Goal: Navigation & Orientation: Find specific page/section

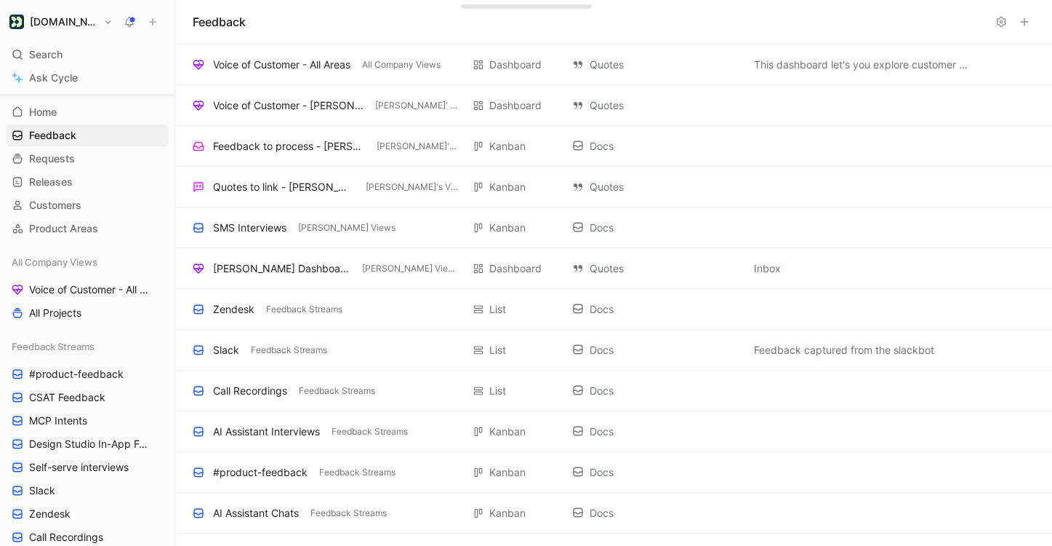
scroll to position [1125, 0]
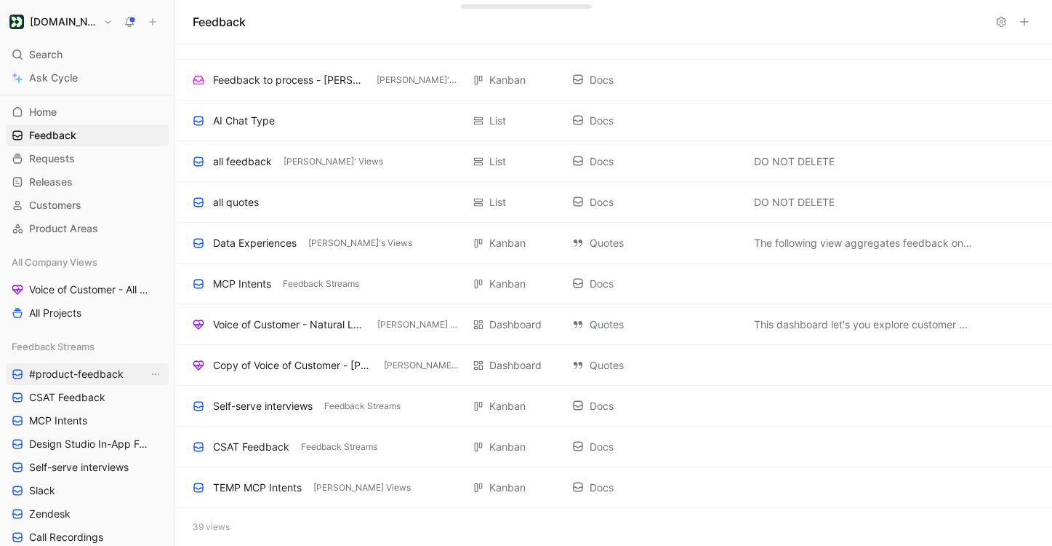
click at [89, 379] on span "#product-feedback" at bounding box center [76, 374] width 95 height 15
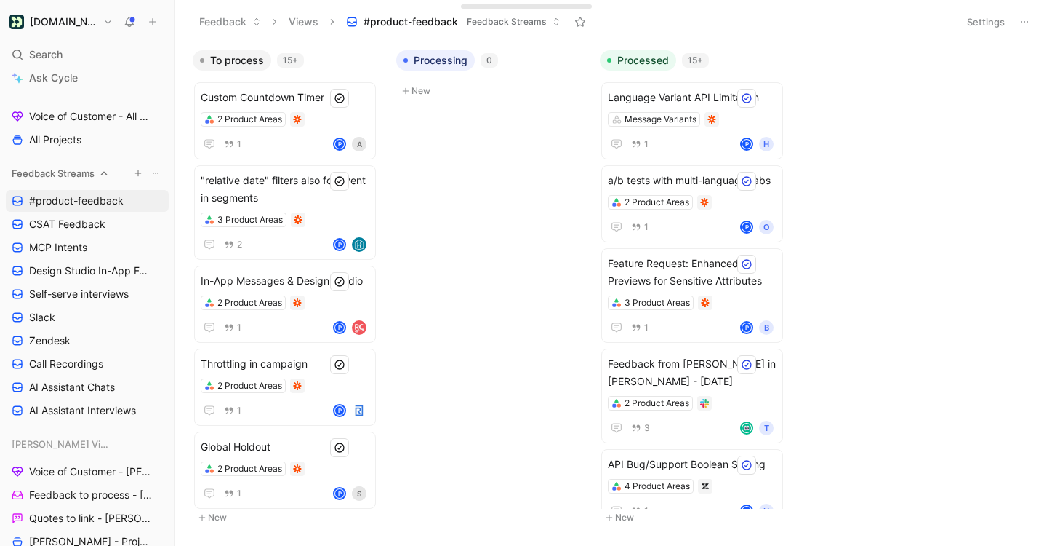
scroll to position [205, 0]
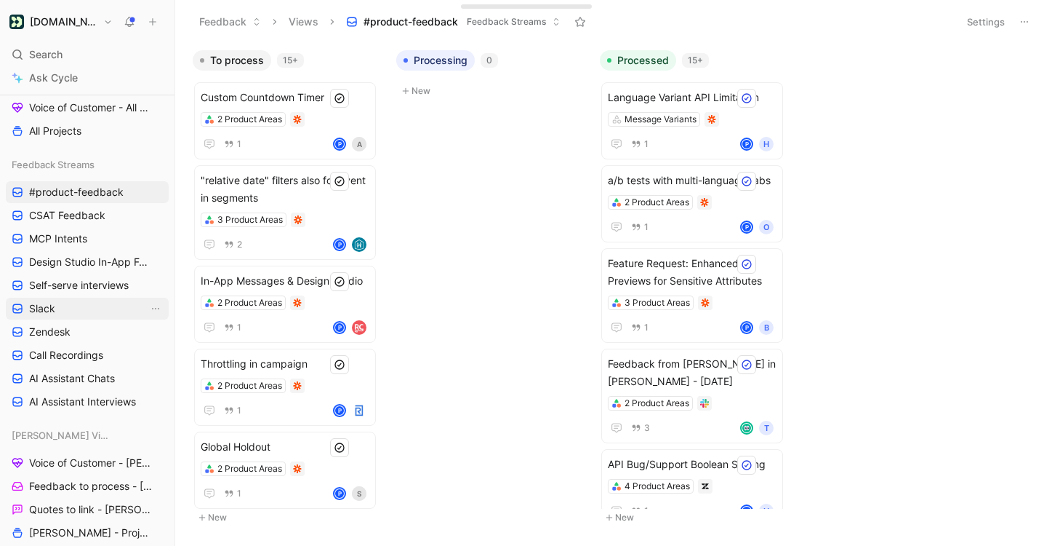
click at [74, 308] on link "Slack" at bounding box center [87, 308] width 163 height 22
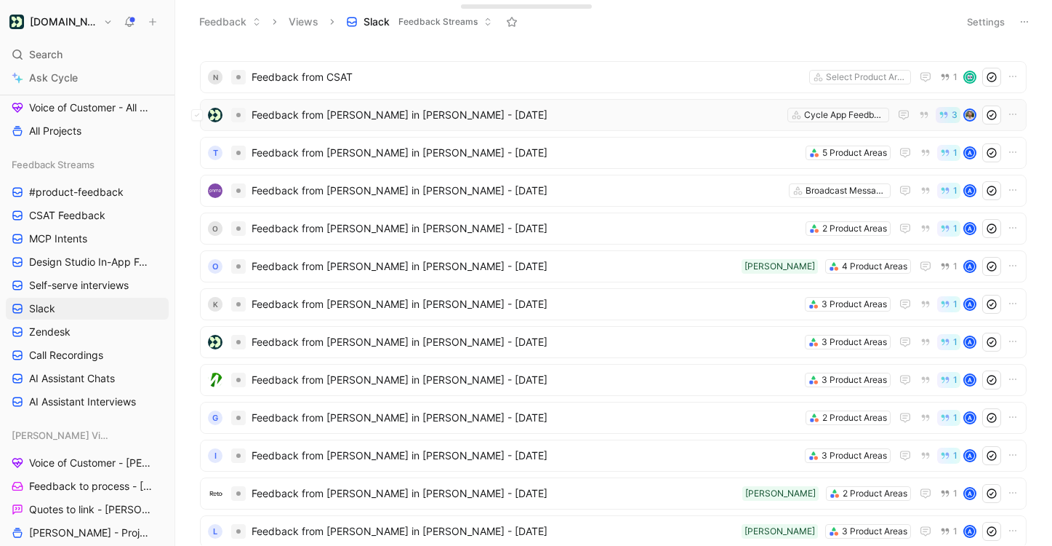
click at [361, 118] on span "Feedback from [PERSON_NAME] in [PERSON_NAME] - [DATE]" at bounding box center [517, 114] width 530 height 17
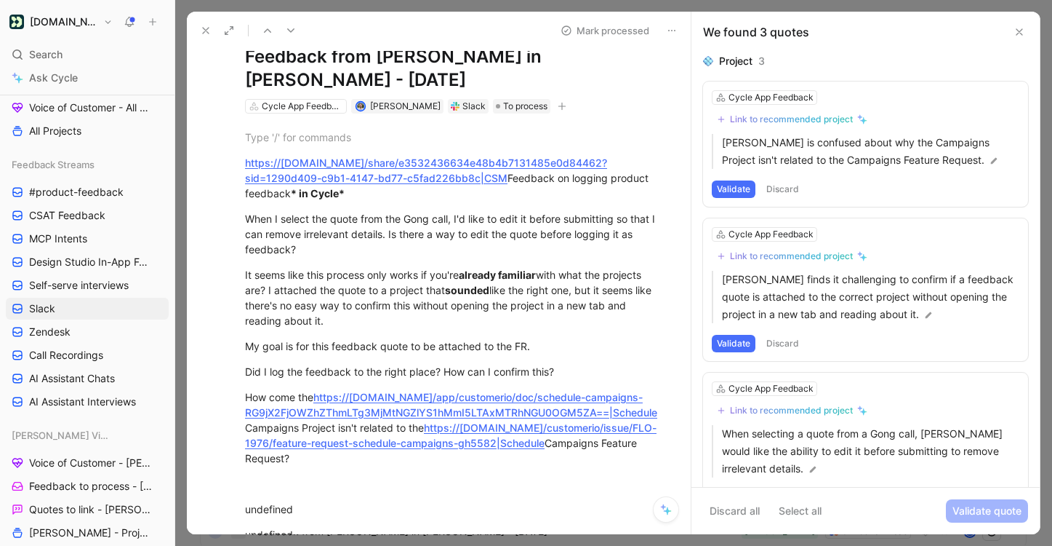
scroll to position [47, 0]
click at [156, 331] on icon "View actions" at bounding box center [155, 331] width 7 height 1
click at [76, 329] on link "Zendesk" at bounding box center [87, 332] width 163 height 22
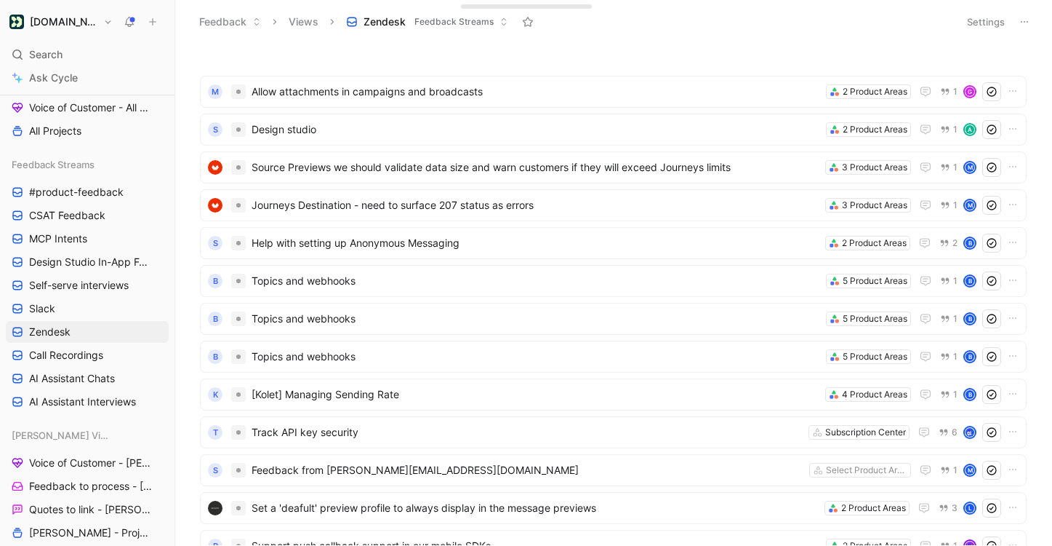
click at [502, 22] on icon at bounding box center [504, 21] width 9 height 9
click at [978, 24] on button "Settings" at bounding box center [986, 22] width 51 height 20
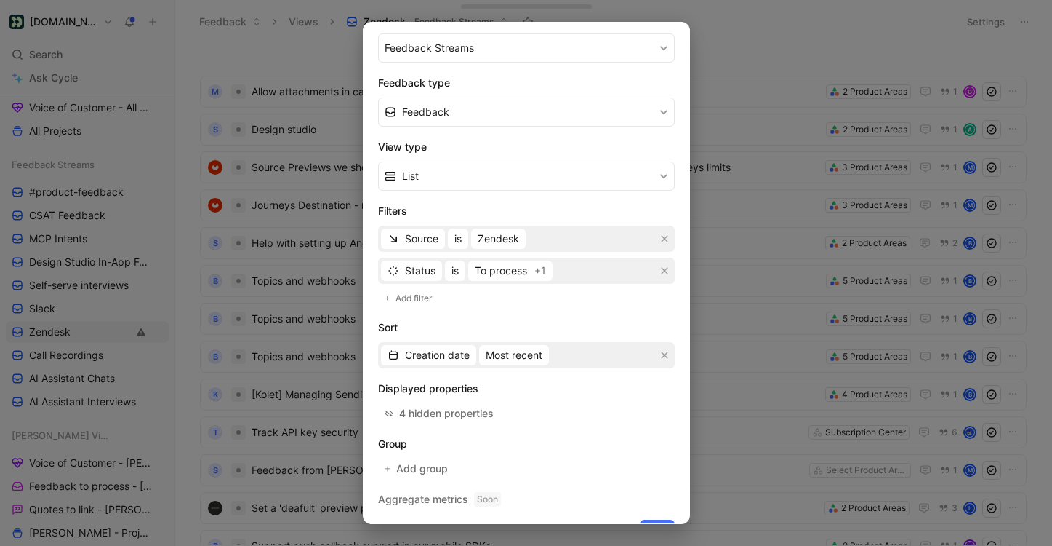
scroll to position [214, 0]
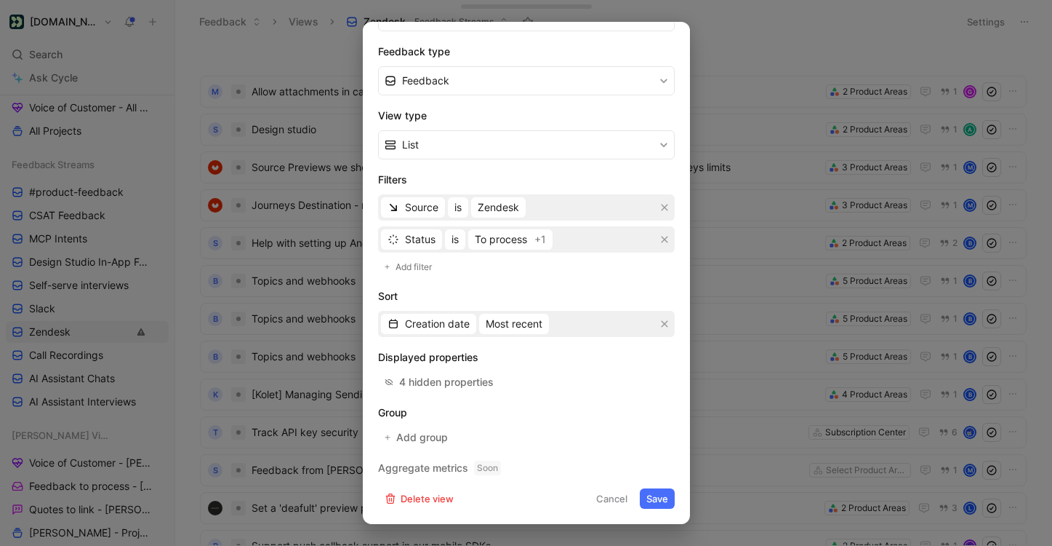
click at [817, 71] on div at bounding box center [526, 273] width 1052 height 546
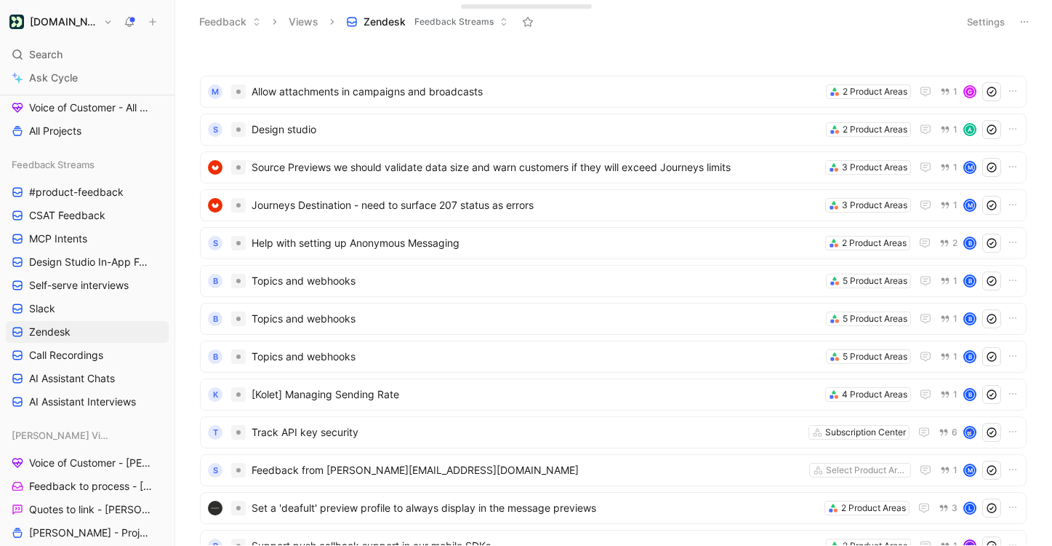
click at [1028, 19] on icon at bounding box center [1025, 22] width 12 height 12
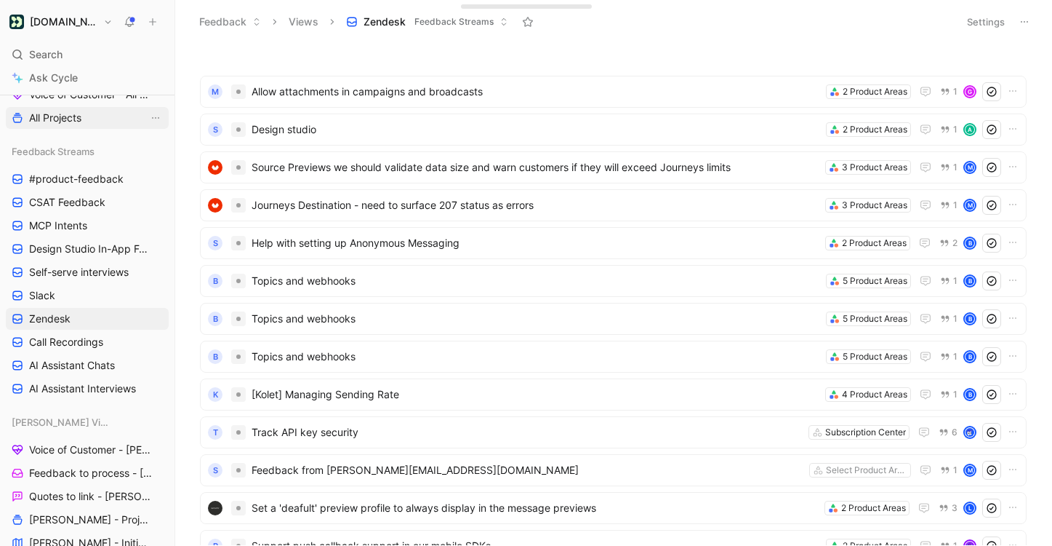
scroll to position [0, 0]
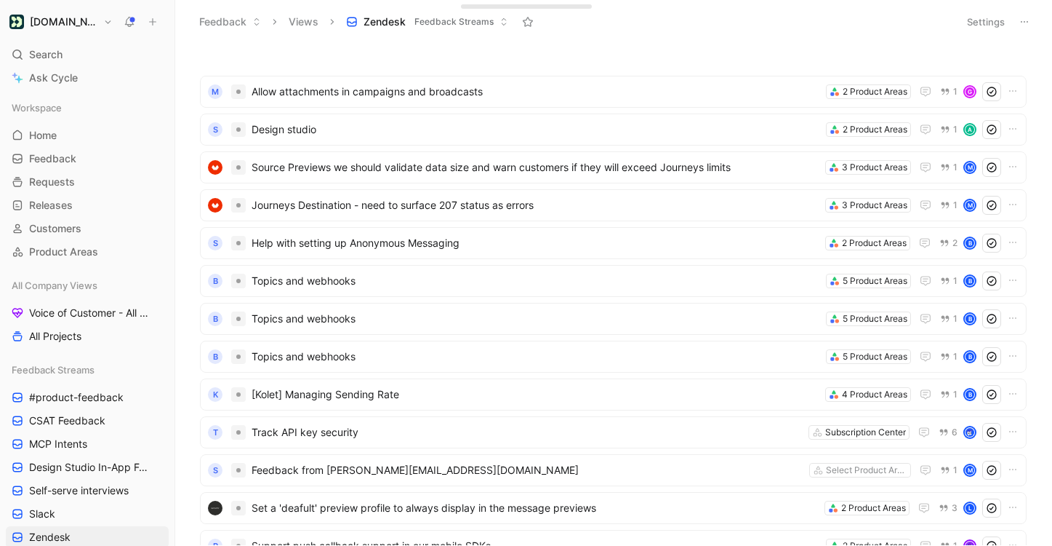
click at [92, 21] on button "[DOMAIN_NAME]" at bounding box center [61, 22] width 111 height 20
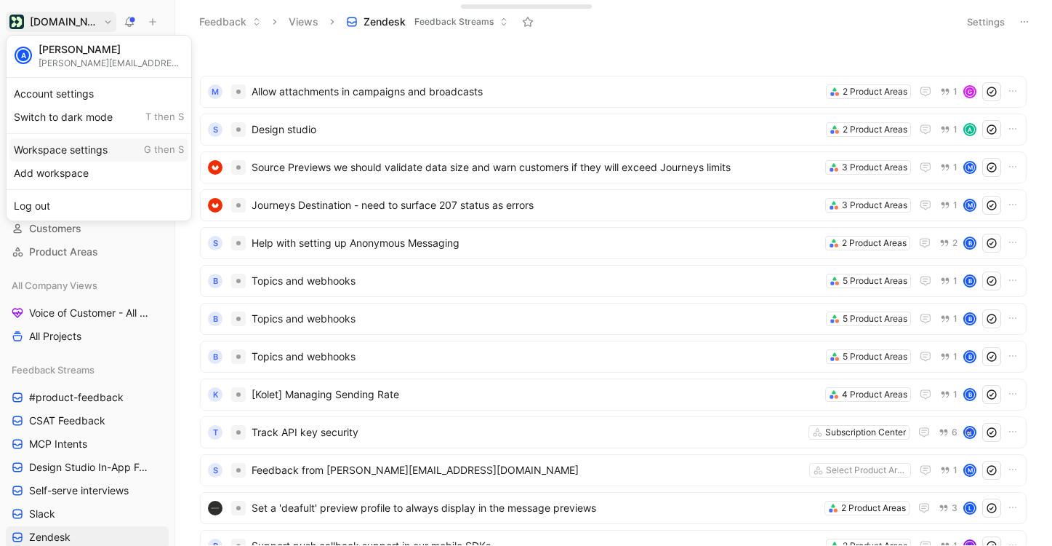
click at [101, 157] on div "Workspace settings G then S" at bounding box center [98, 149] width 179 height 23
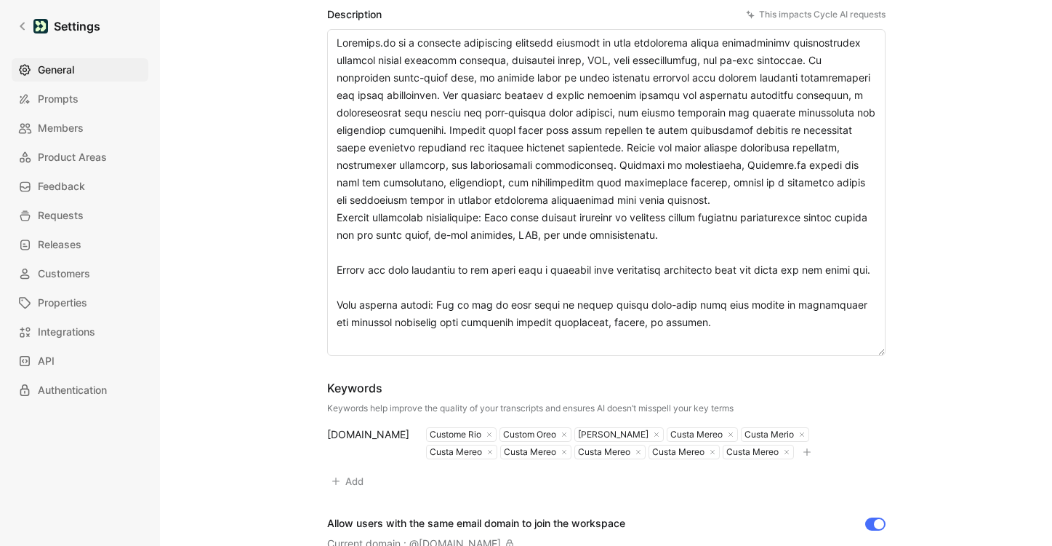
scroll to position [565, 0]
